Goal: Find specific page/section: Find specific page/section

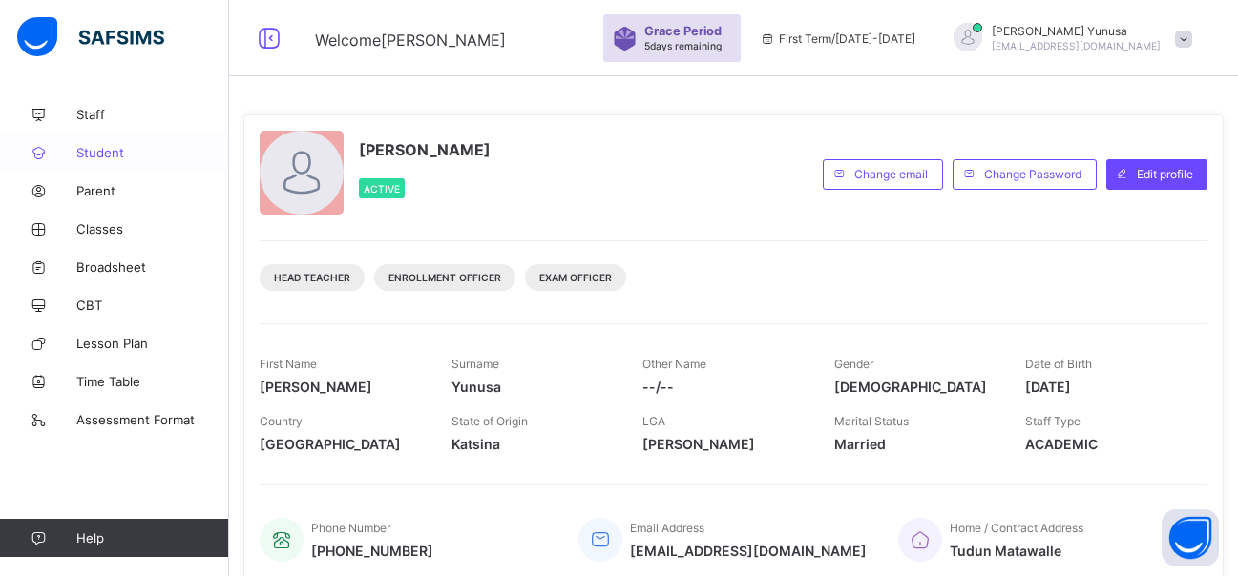
click at [104, 153] on span "Student" at bounding box center [152, 152] width 153 height 15
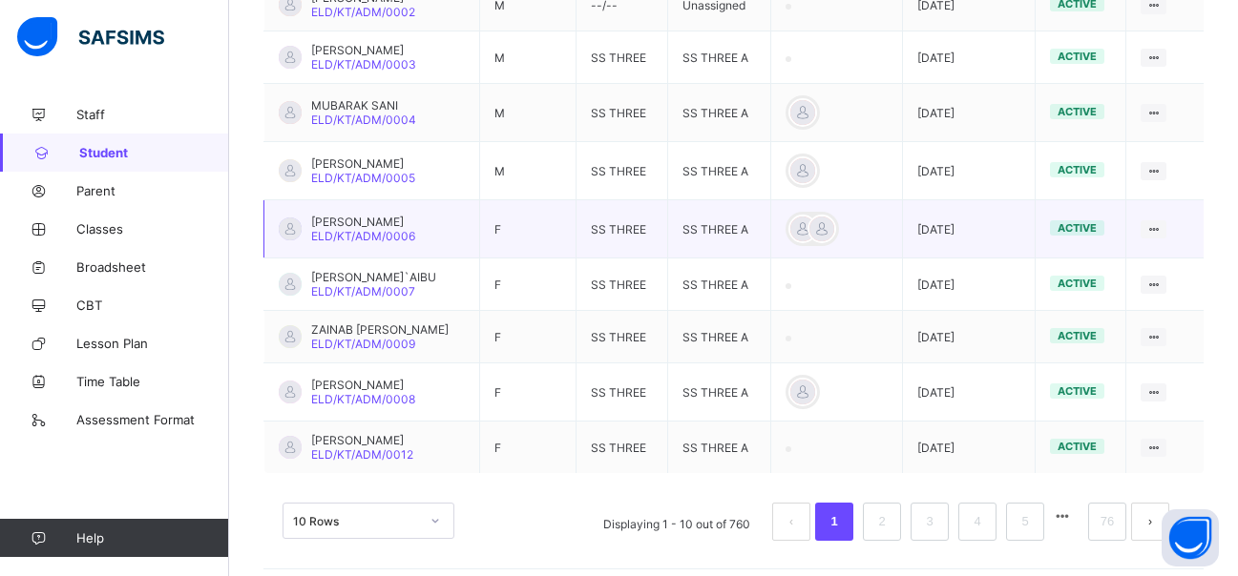
scroll to position [610, 0]
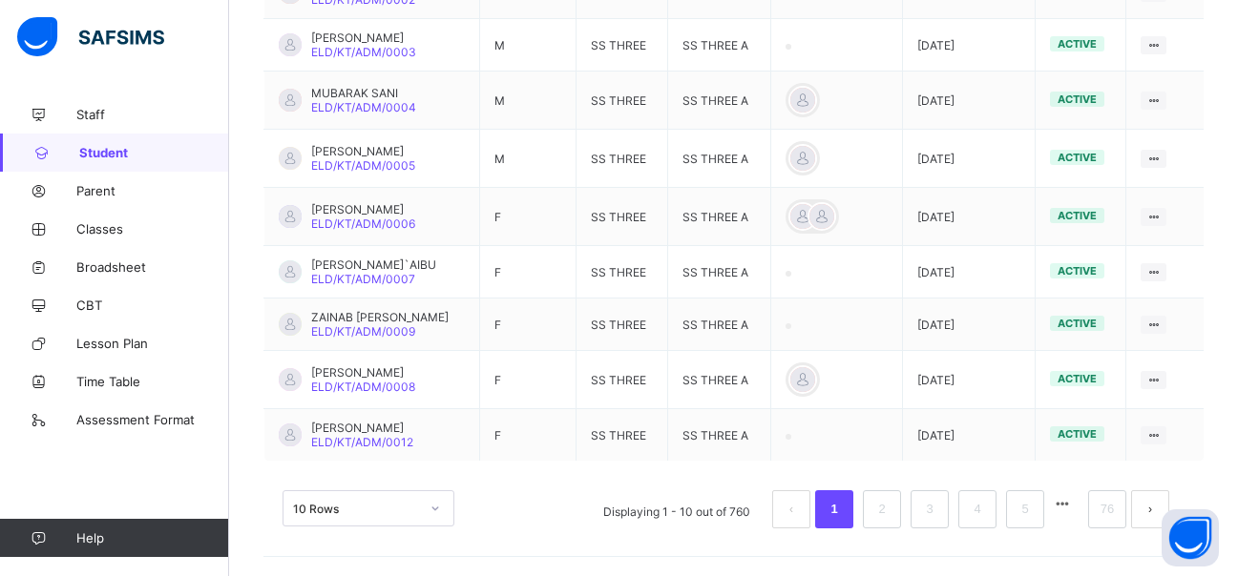
click at [1159, 499] on button "next page" at bounding box center [1150, 509] width 38 height 38
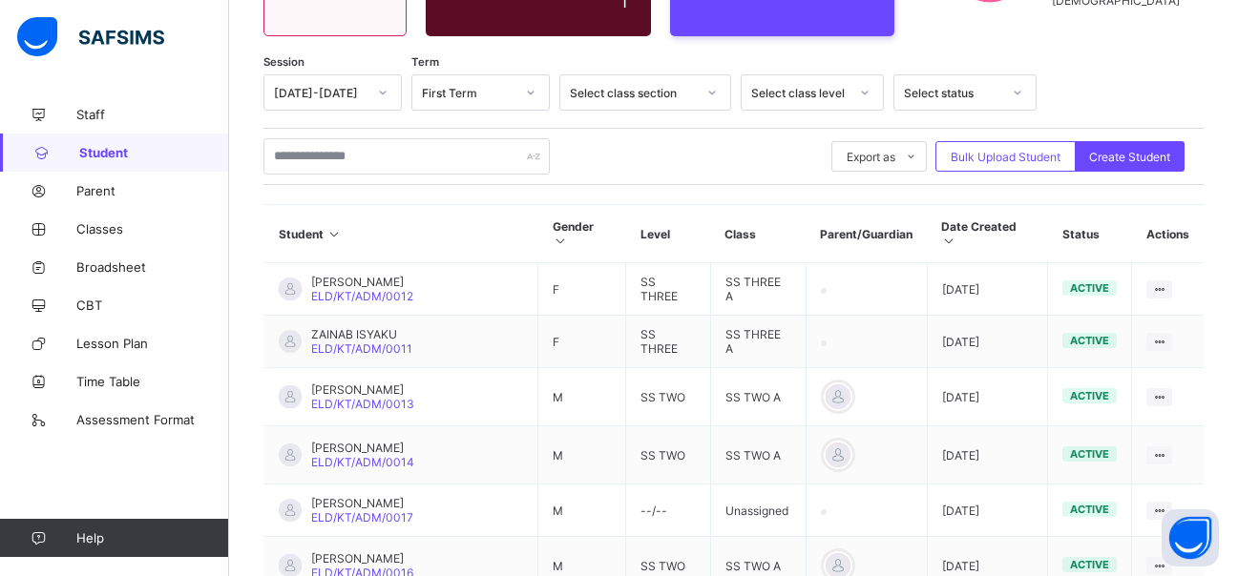
scroll to position [598, 0]
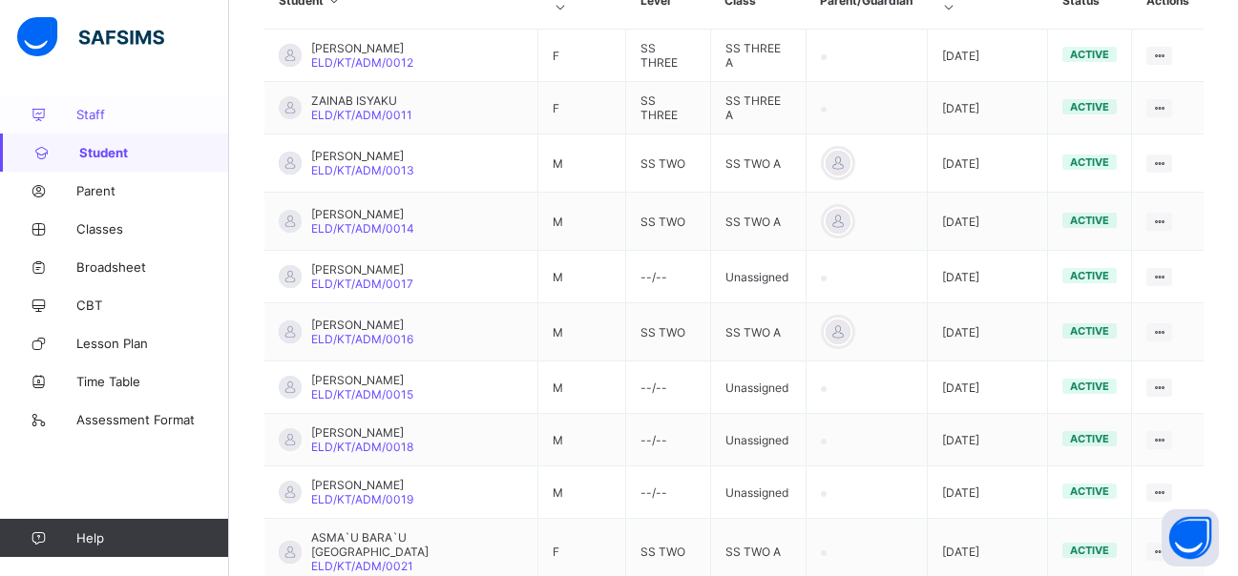
click at [94, 113] on span "Staff" at bounding box center [152, 114] width 153 height 15
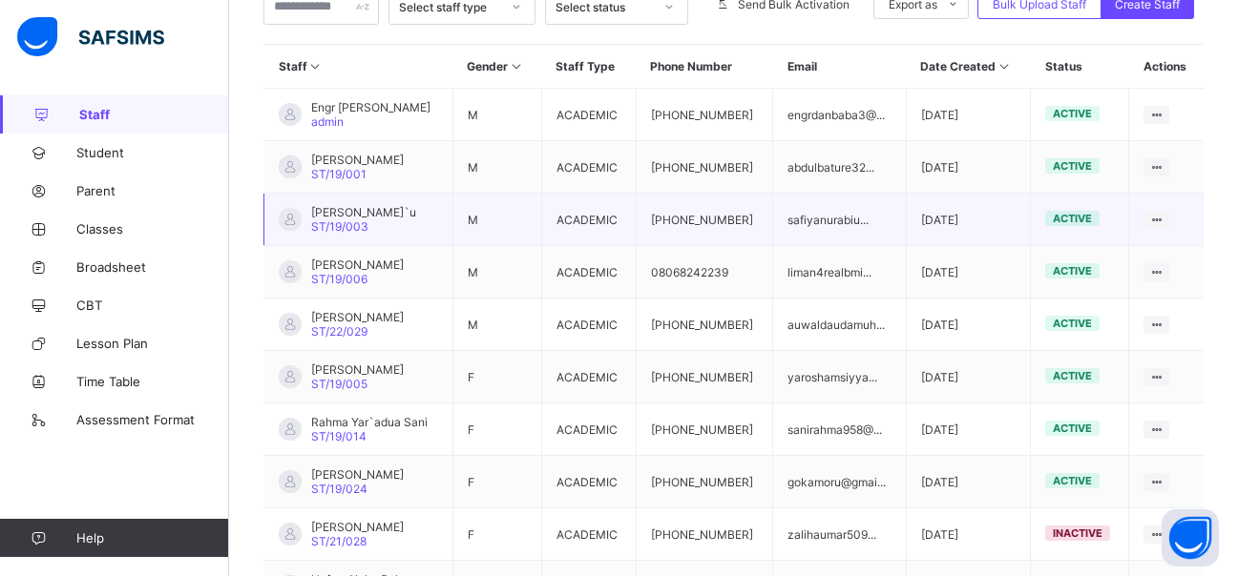
scroll to position [579, 0]
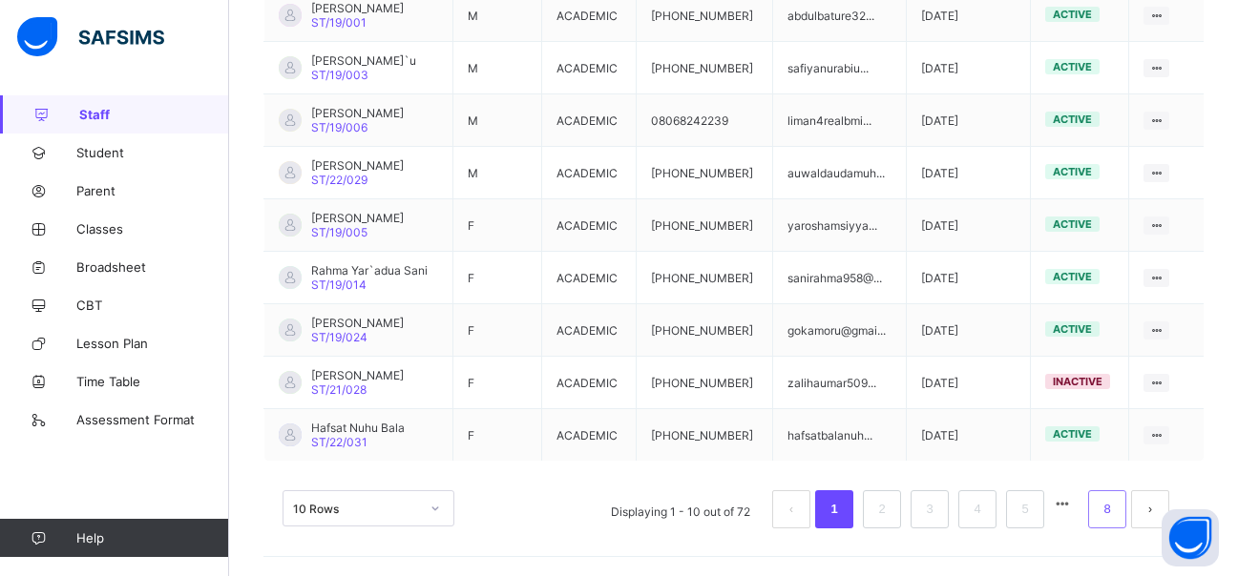
click at [1115, 516] on link "8" at bounding box center [1106, 509] width 18 height 25
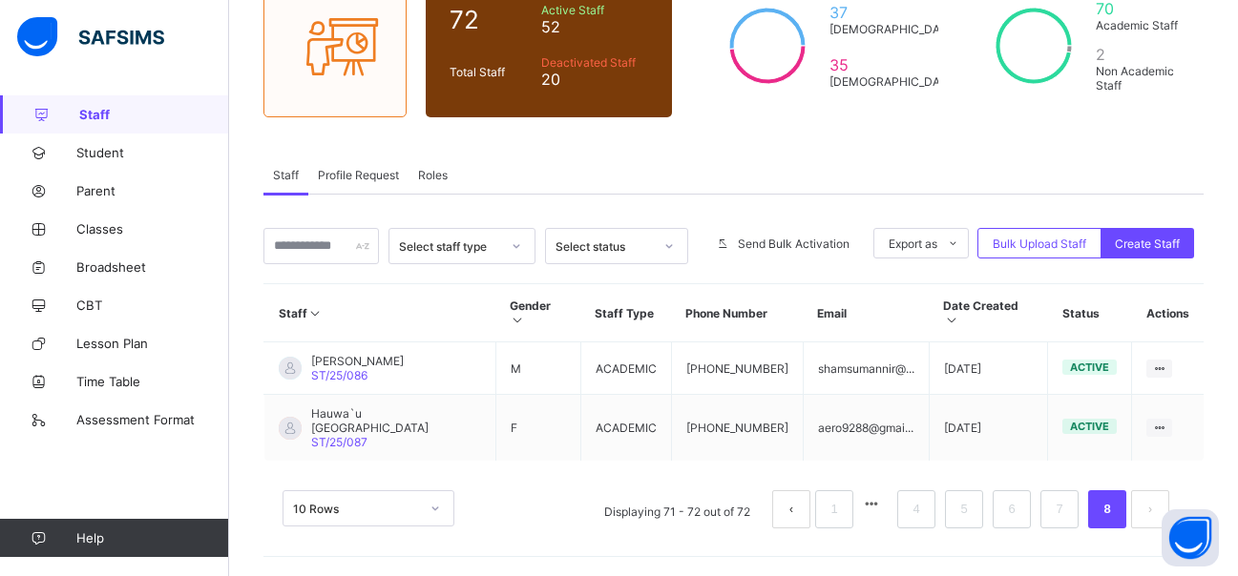
scroll to position [159, 0]
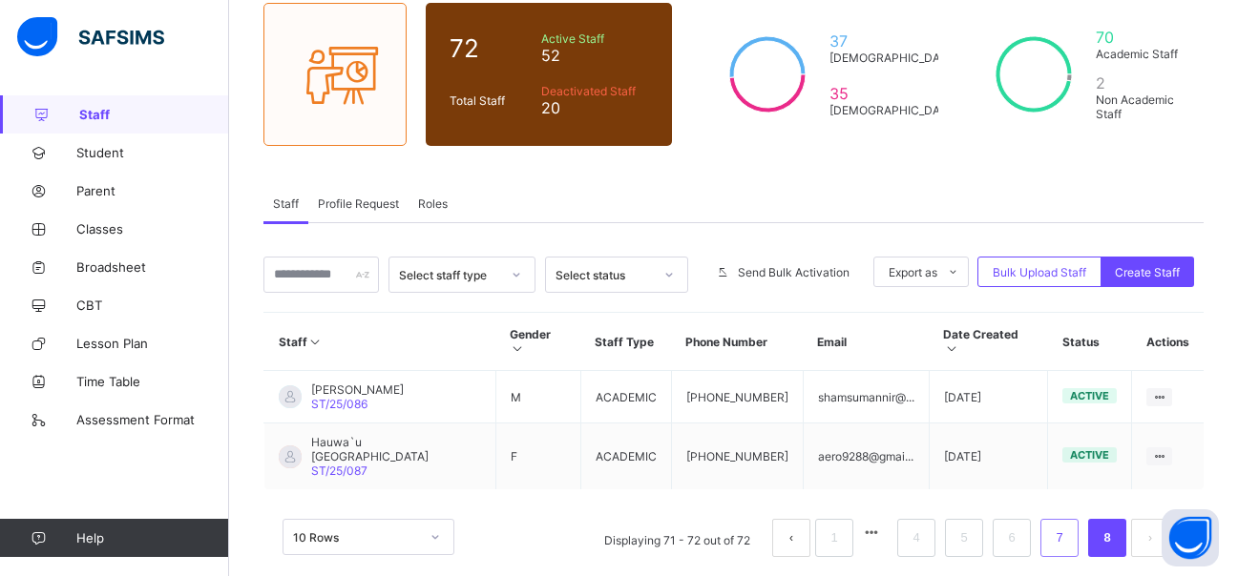
click at [1078, 519] on li "7" at bounding box center [1059, 538] width 38 height 38
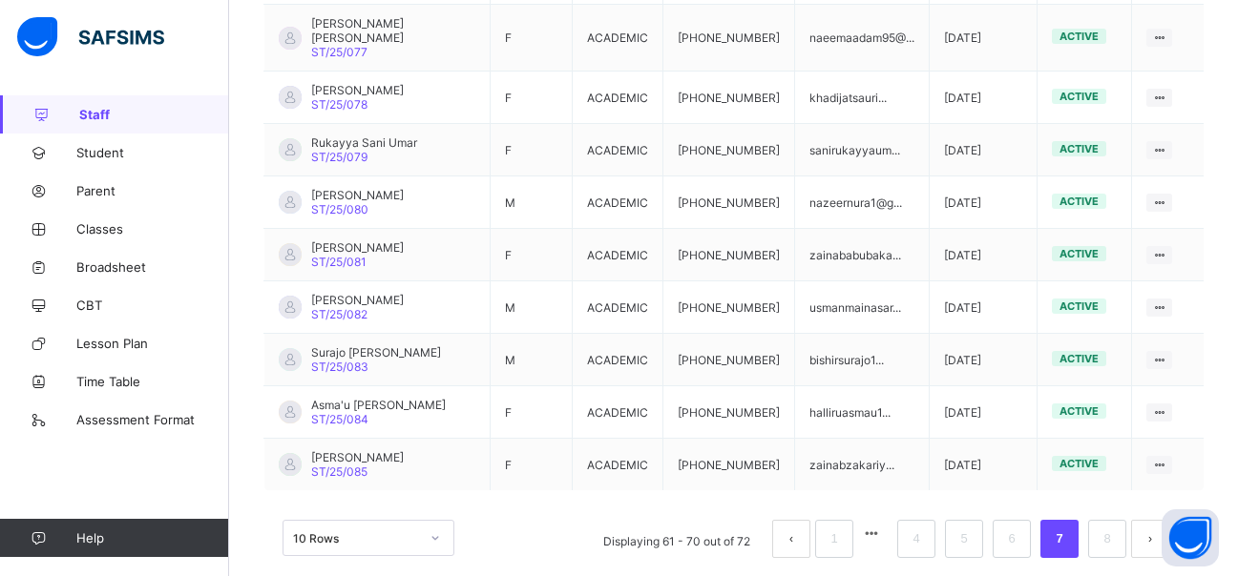
scroll to position [579, 0]
